Goal: Information Seeking & Learning: Learn about a topic

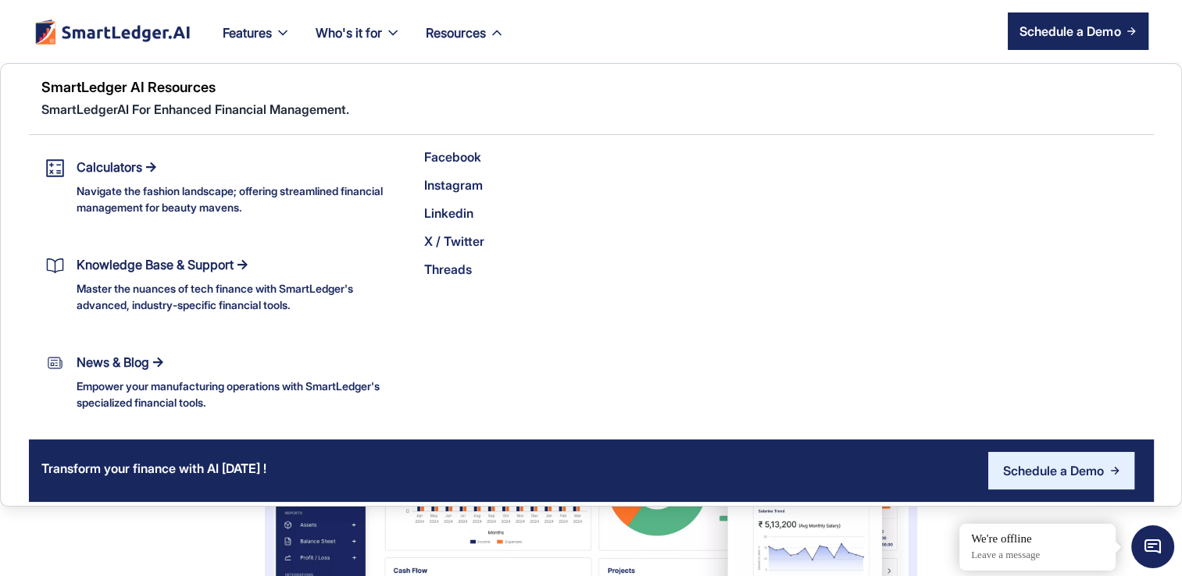
click at [768, 164] on div "Facebook Instagram Linkedin X / Twitter Threads" at bounding box center [775, 209] width 748 height 148
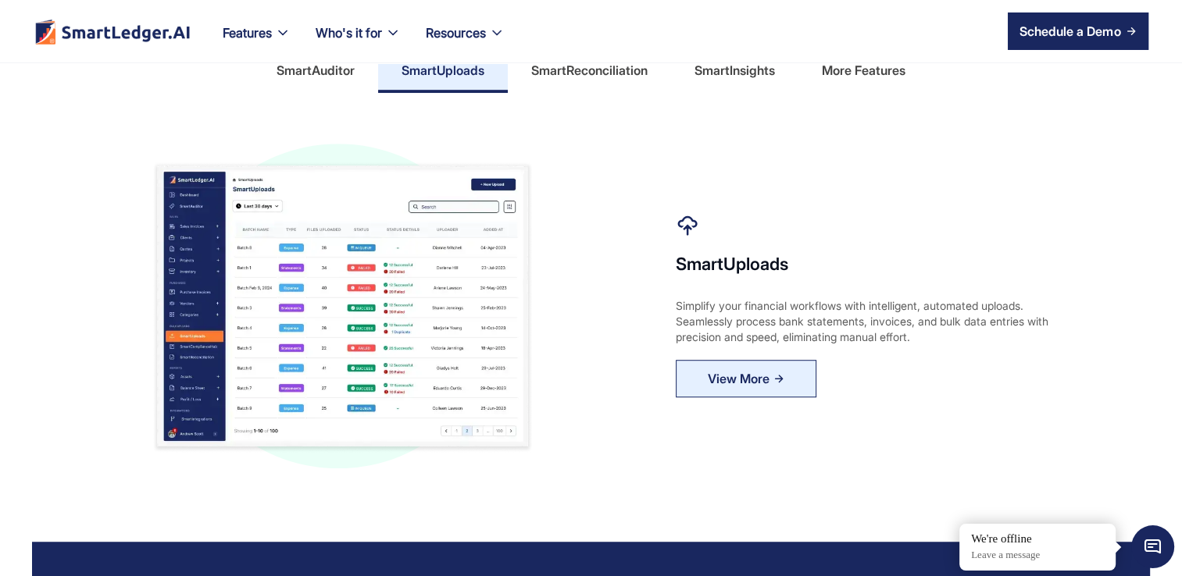
scroll to position [890, 0]
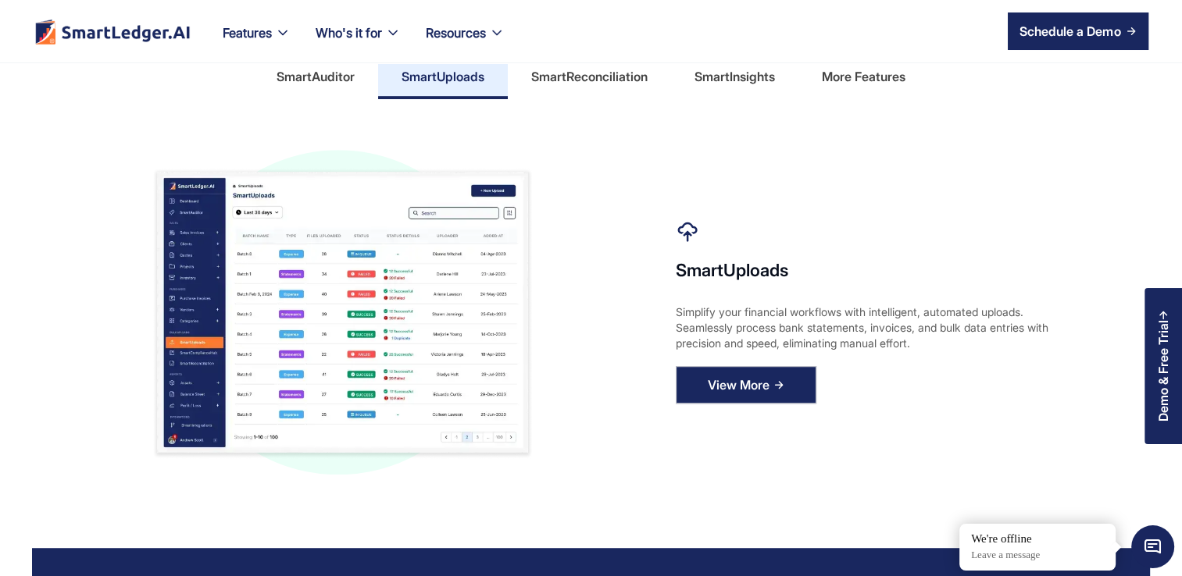
click at [728, 398] on link "View More" at bounding box center [746, 384] width 141 height 37
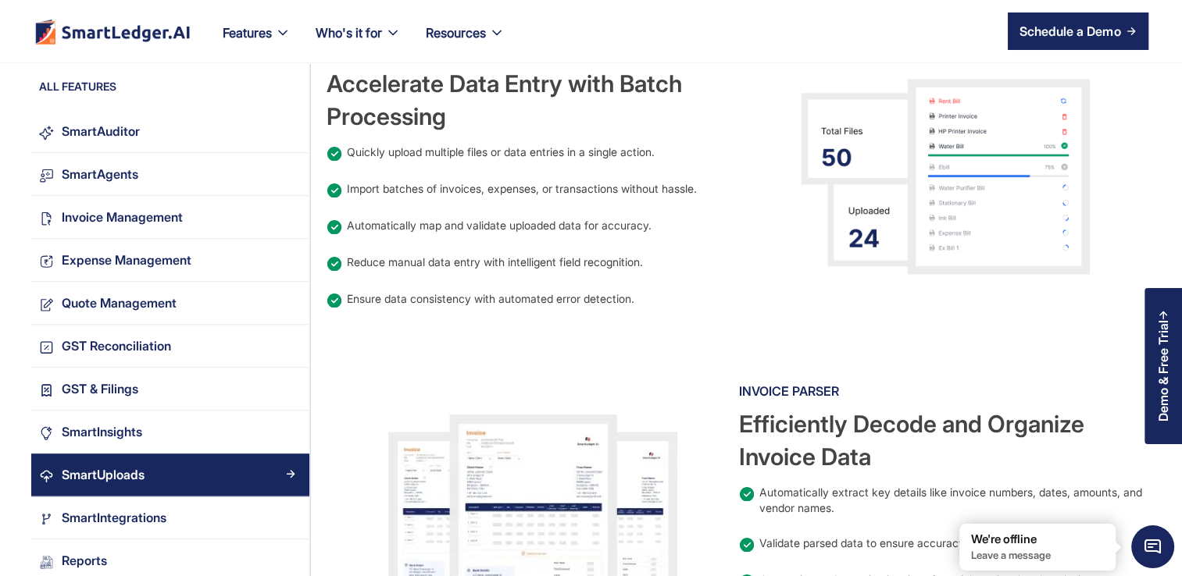
scroll to position [906, 0]
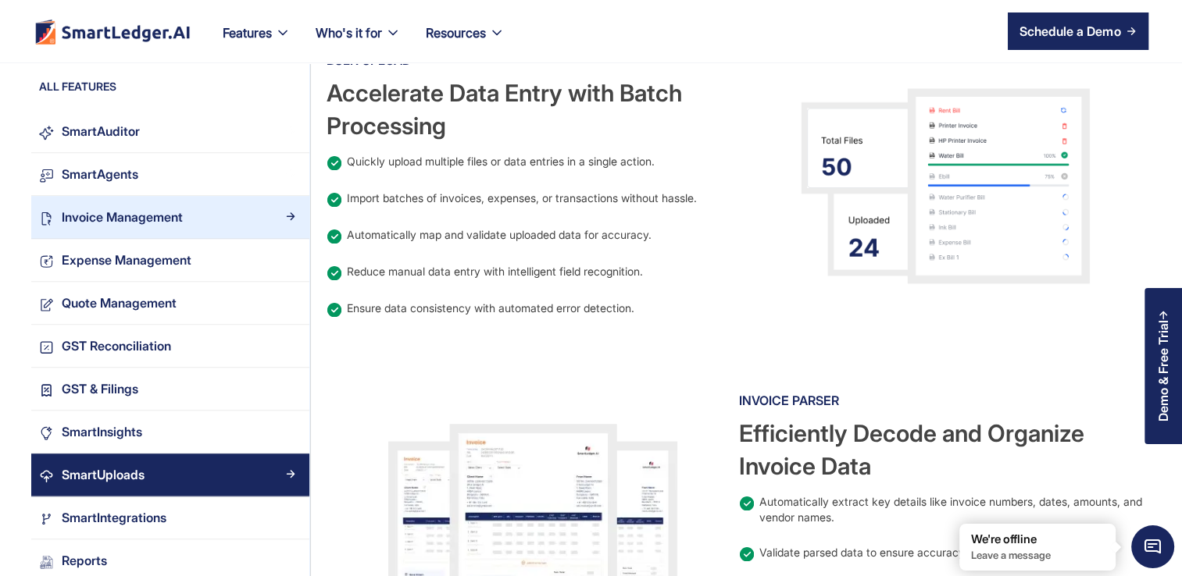
click at [67, 218] on div "Invoice Management" at bounding box center [122, 217] width 121 height 21
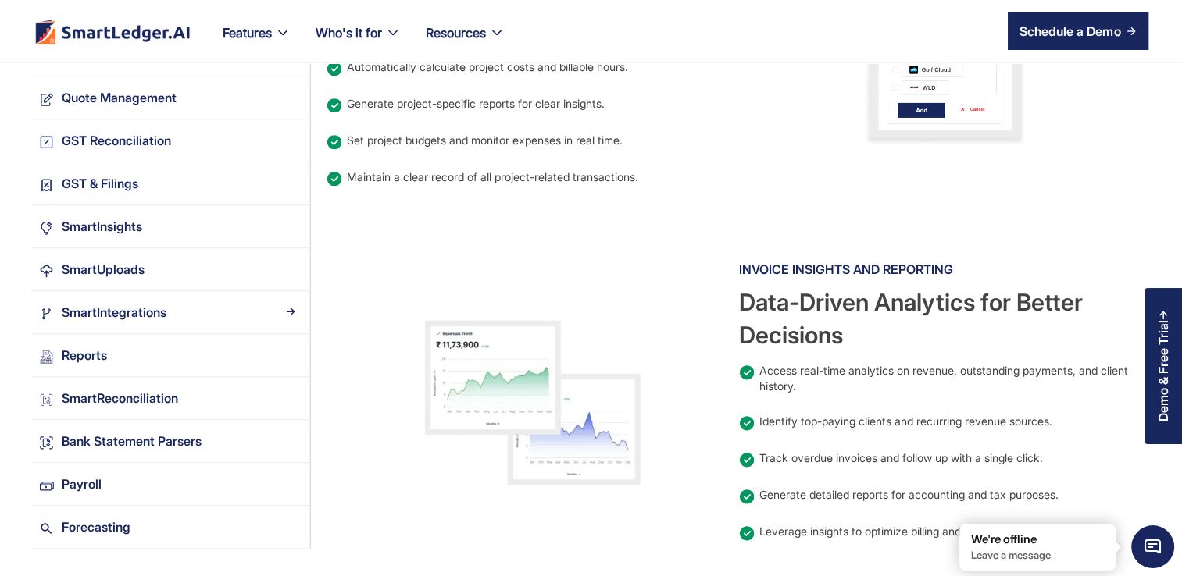
scroll to position [1659, 0]
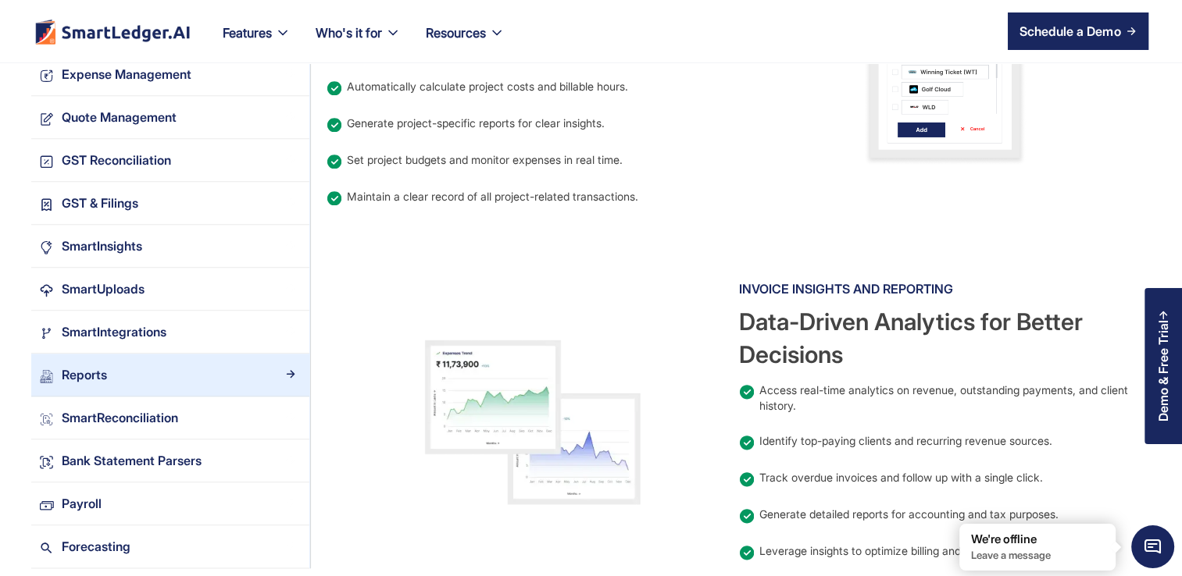
click at [66, 379] on div "Reports" at bounding box center [84, 374] width 45 height 21
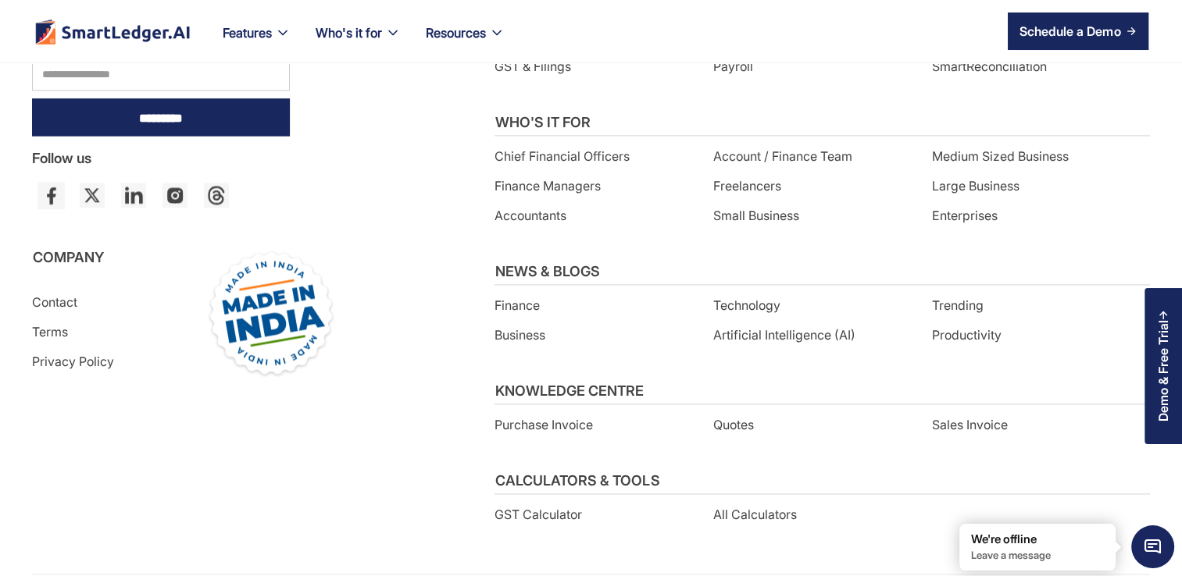
scroll to position [2298, 0]
